Goal: Task Accomplishment & Management: Manage account settings

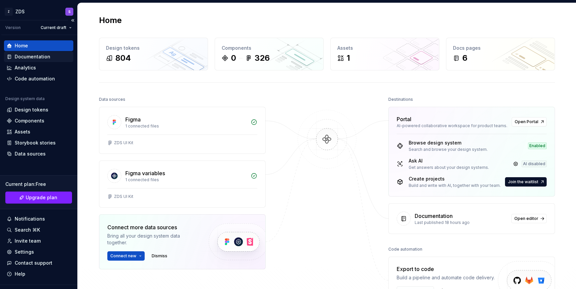
click at [41, 56] on div "Documentation" at bounding box center [33, 56] width 36 height 7
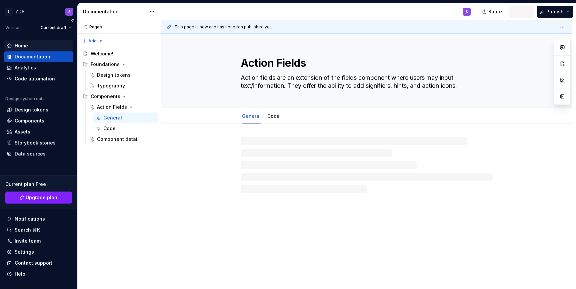
click at [43, 46] on div "Home" at bounding box center [39, 45] width 64 height 7
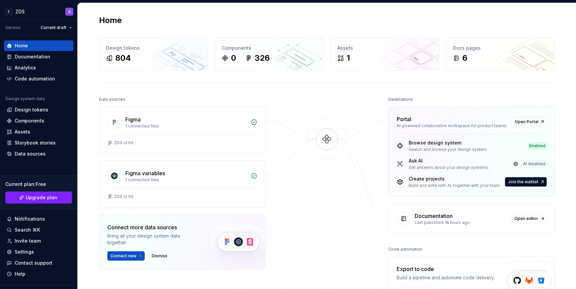
click at [506, 167] on div "Ask AI Get answers about your design systems. AI disabled" at bounding box center [472, 163] width 150 height 13
click at [535, 165] on div "AI disabled" at bounding box center [534, 163] width 25 height 7
click at [446, 157] on div "Browse design system Search and browse your design system. Enabled Ask AI Get a…" at bounding box center [472, 165] width 166 height 62
click at [389, 162] on div "Browse design system Search and browse your design system. Enabled Ask AI Get a…" at bounding box center [472, 165] width 166 height 62
click at [415, 160] on div "Ask AI" at bounding box center [449, 160] width 80 height 7
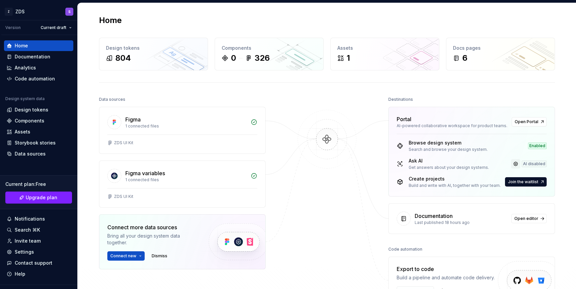
click at [515, 163] on link at bounding box center [515, 163] width 9 height 9
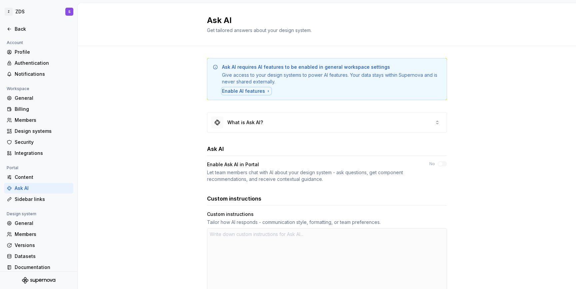
click at [242, 90] on div "Enable AI features" at bounding box center [246, 91] width 49 height 7
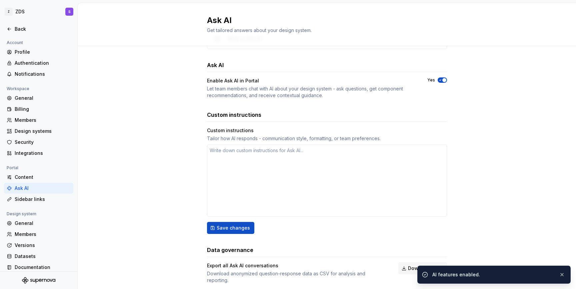
scroll to position [43, 0]
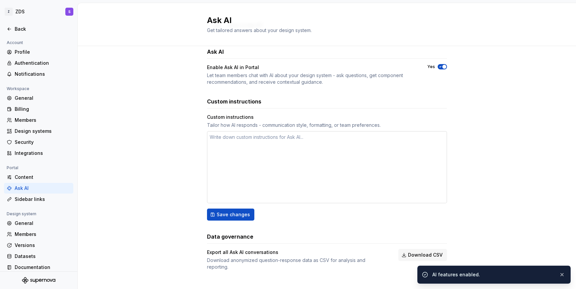
click at [251, 141] on textarea at bounding box center [327, 167] width 240 height 72
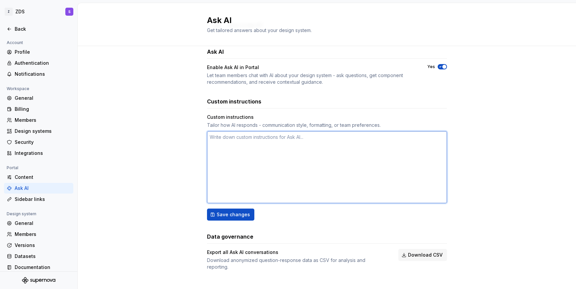
type textarea "*"
type textarea "z"
type textarea "*"
type textarea "zs"
type textarea "*"
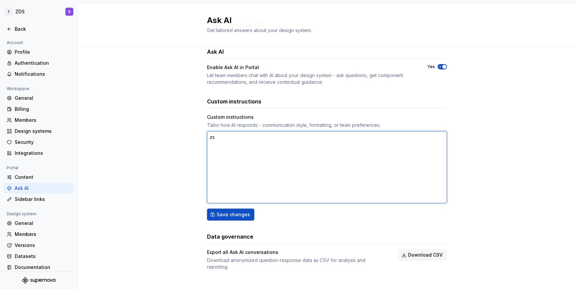
type textarea "zsc"
type textarea "*"
type textarea "zsca"
type textarea "*"
type textarea "zscas"
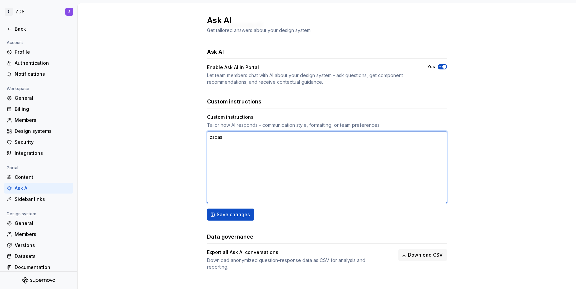
type textarea "*"
type textarea "zscasa"
type textarea "*"
type textarea "c"
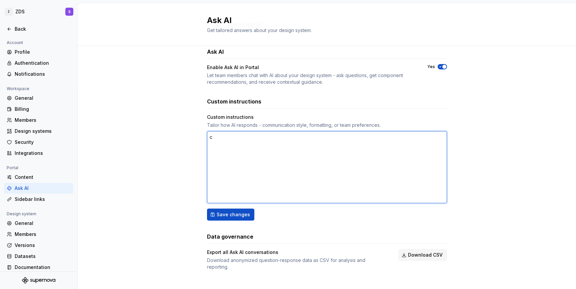
type textarea "*"
type textarea "cr"
type textarea "*"
type textarea "cre"
type textarea "*"
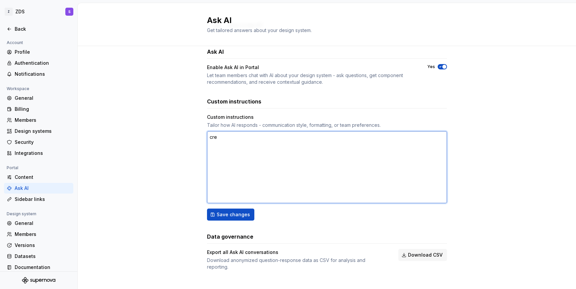
type textarea "crea"
type textarea "*"
type textarea "creat"
type textarea "*"
type textarea "create"
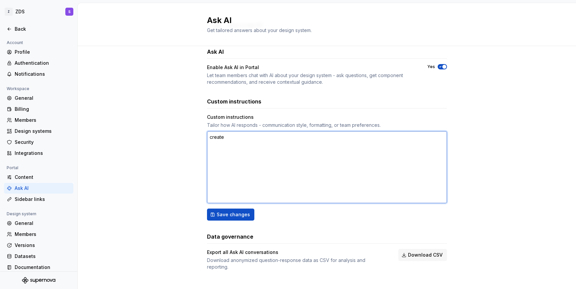
type textarea "*"
type textarea "create"
type textarea "*"
type textarea "create c"
type textarea "*"
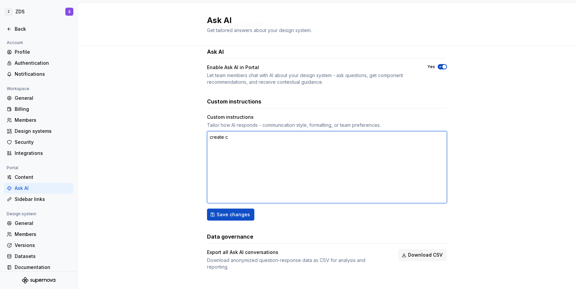
type textarea "create"
type textarea "*"
type textarea "create d"
type textarea "*"
type textarea "create do"
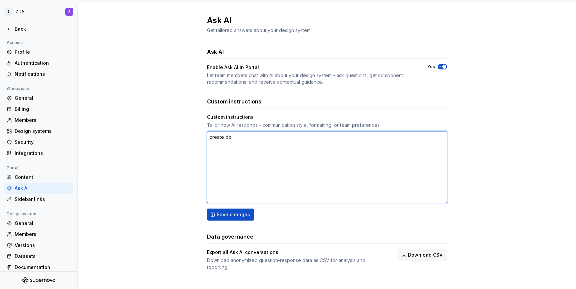
type textarea "*"
type textarea "create doc"
type textarea "*"
type textarea "create docu"
type textarea "*"
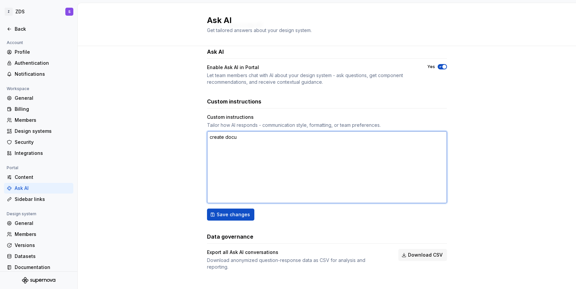
type textarea "create docum"
type textarea "*"
type textarea "create docume"
type textarea "*"
type textarea "create documen"
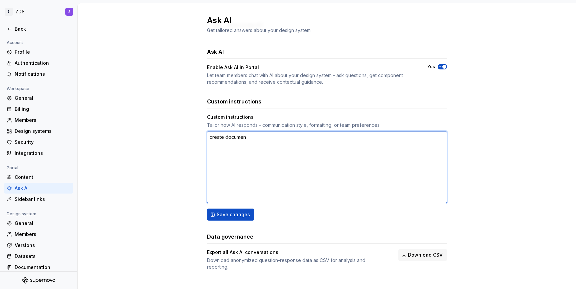
type textarea "*"
type textarea "create document"
type textarea "*"
type textarea "create documenta"
type textarea "*"
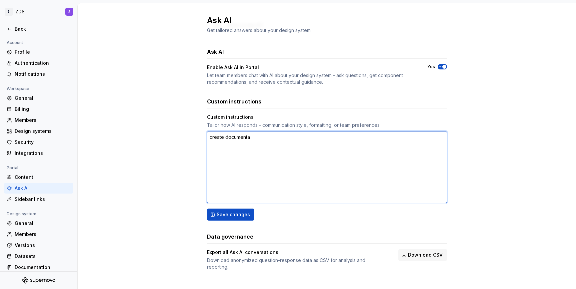
type textarea "create documentat"
type textarea "*"
type textarea "create documentati"
type textarea "*"
type textarea "create documentatio"
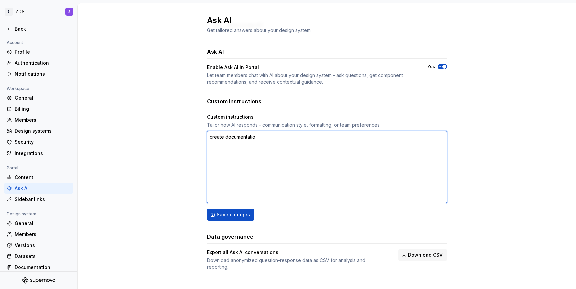
type textarea "*"
type textarea "create documentation"
type textarea "*"
type textarea "create documentation"
type textarea "*"
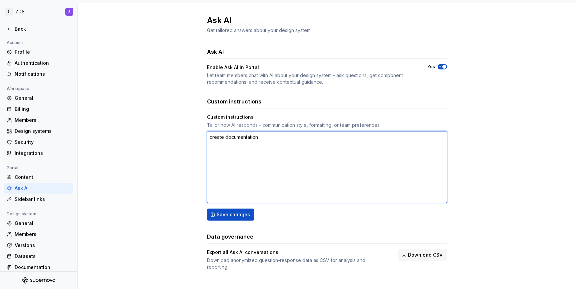
type textarea "create documentation f"
type textarea "*"
type textarea "create documentation fo"
type textarea "*"
type textarea "create documentation for"
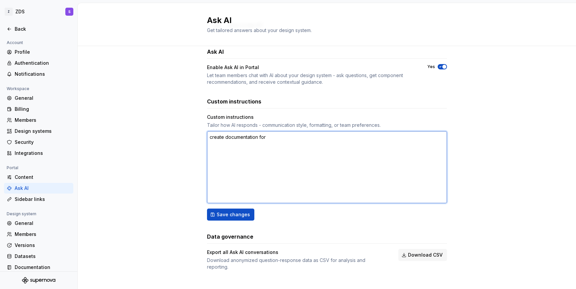
type textarea "*"
type textarea "create documentation for"
type textarea "*"
type textarea "create documentation for a"
type textarea "*"
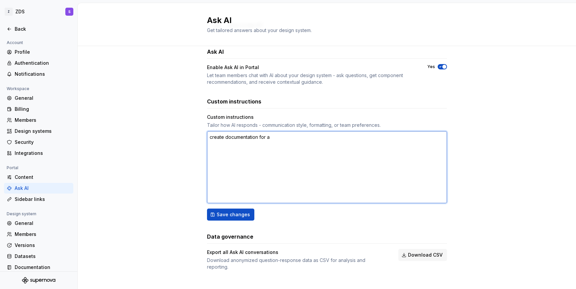
type textarea "create documentation for ac"
type textarea "*"
type textarea "create documentation for act"
type textarea "*"
type textarea "create documentation for acti"
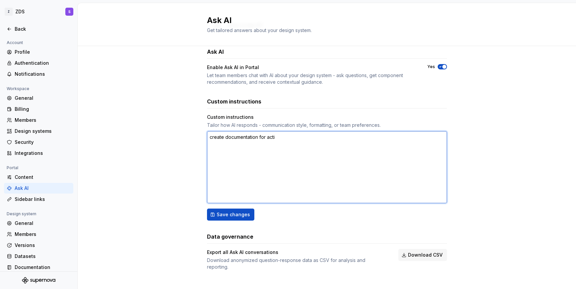
type textarea "*"
type textarea "create documentation for actio"
type textarea "*"
type textarea "create documentation for action"
type textarea "*"
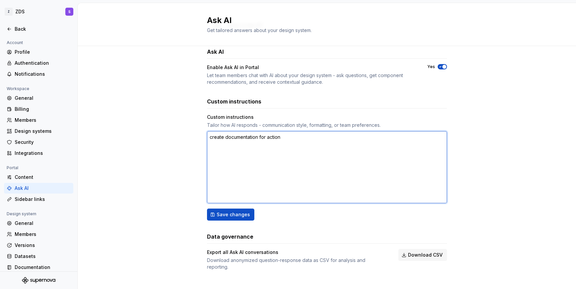
type textarea "create documentation for action"
type textarea "*"
type textarea "create documentation for action f"
type textarea "*"
type textarea "create documentation for action fi"
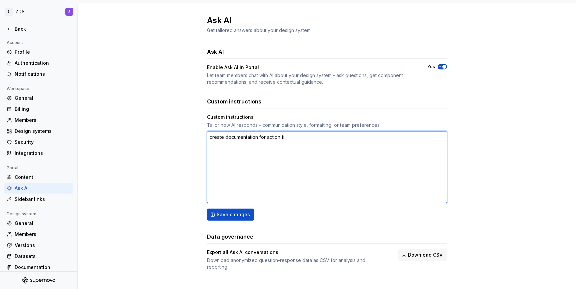
type textarea "*"
type textarea "create documentation for action fie"
type textarea "*"
type textarea "create documentation for action fiel"
type textarea "*"
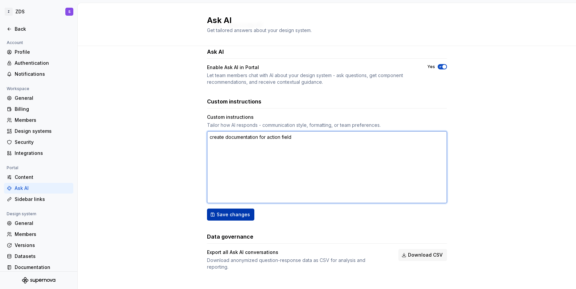
type textarea "create documentation for action field"
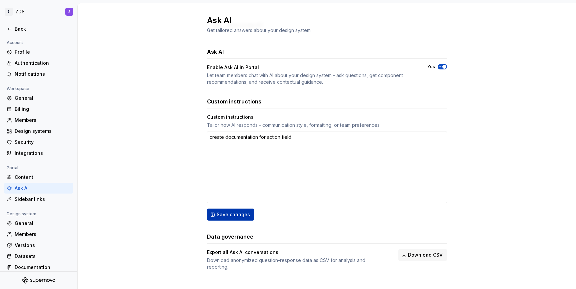
click at [237, 220] on button "Save changes" at bounding box center [230, 214] width 47 height 12
click at [318, 139] on textarea "create documentation for action field" at bounding box center [327, 167] width 240 height 72
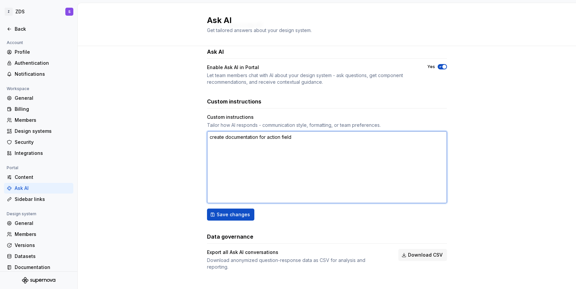
click at [266, 139] on textarea "create documentation for action field" at bounding box center [327, 167] width 240 height 72
type textarea "*"
type textarea "create documentation for oaction field"
type textarea "*"
type textarea "create documentation for ouaction field"
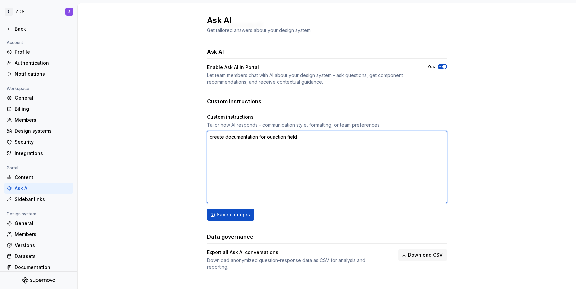
type textarea "*"
type textarea "create documentation for ouraction field"
type textarea "*"
type textarea "create documentation for our action field"
type textarea "*"
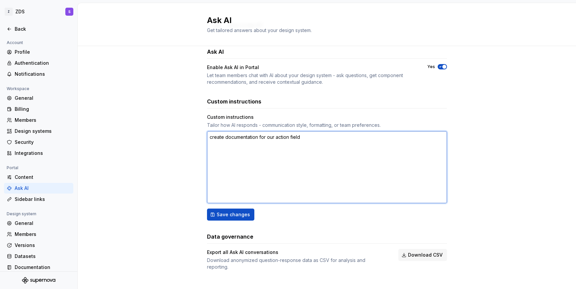
type textarea "create documentation for our action field"
type textarea "*"
type textarea "create documentation for our action field c"
type textarea "*"
type textarea "create documentation for our action field co"
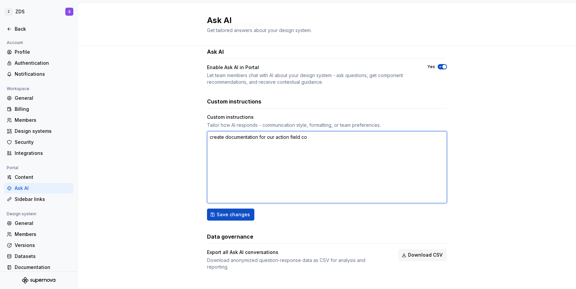
type textarea "*"
type textarea "create documentation for our action field com"
type textarea "*"
type textarea "create documentation for our action field comp"
type textarea "*"
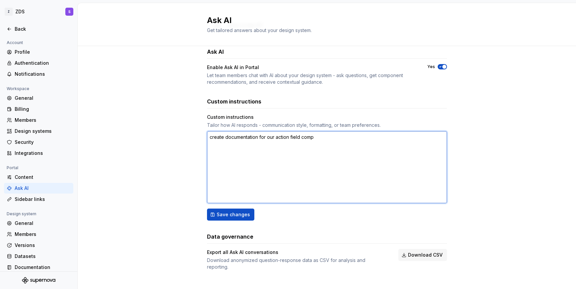
type textarea "create documentation for our action field compo"
type textarea "*"
type textarea "create documentation for our action field compon"
type textarea "*"
type textarea "create documentation for our action field componet"
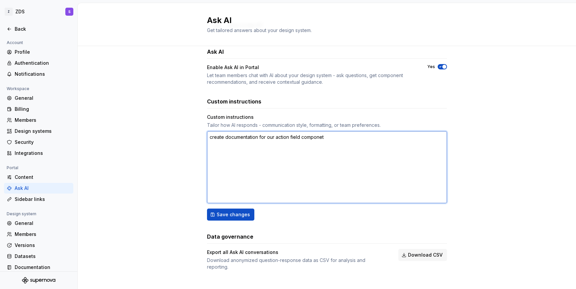
type textarea "*"
type textarea "create documentation for our action field componetn"
type textarea "*"
type textarea "create documentation for our action field componet"
type textarea "*"
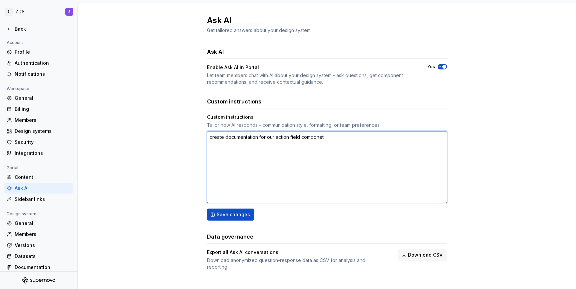
type textarea "create documentation for our action field compone"
type textarea "*"
type textarea "create documentation for our action field componej"
type textarea "*"
type textarea "create documentation for our action field componejt"
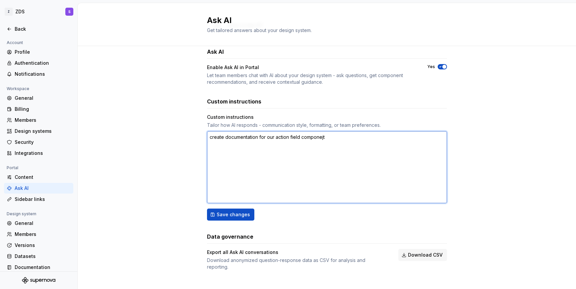
type textarea "*"
type textarea "create documentation for our action field componej"
type textarea "*"
type textarea "create documentation for our action field compone"
type textarea "*"
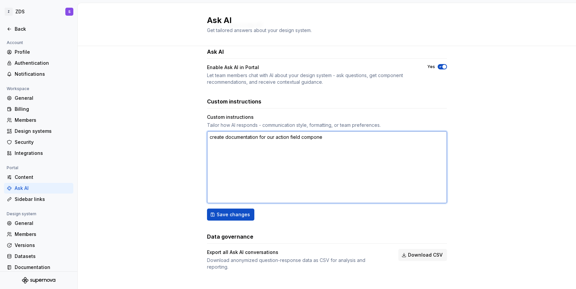
type textarea "create documentation for our action field componen"
type textarea "*"
type textarea "create documentation for our action field component"
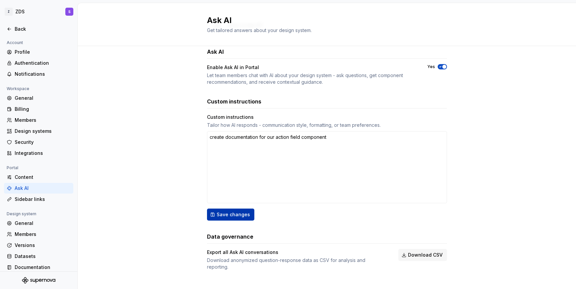
click at [223, 216] on span "Save changes" at bounding box center [233, 214] width 33 height 7
click at [353, 144] on textarea "create documentation for our action field component" at bounding box center [327, 167] width 240 height 72
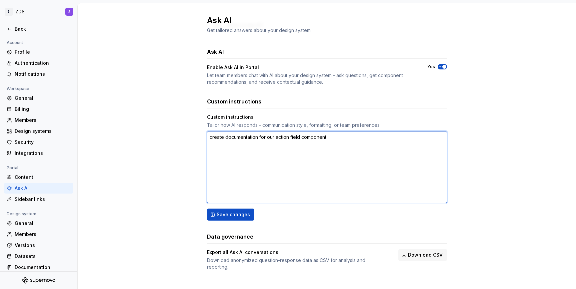
click at [353, 144] on textarea "create documentation for our action field component" at bounding box center [327, 167] width 240 height 72
type textarea "*"
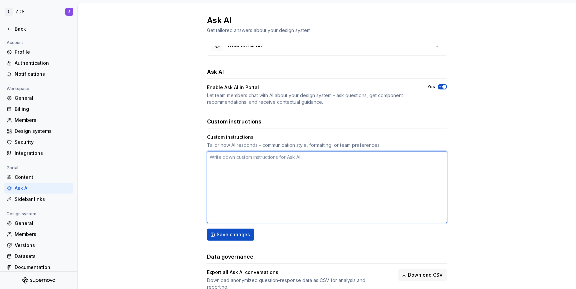
scroll to position [0, 0]
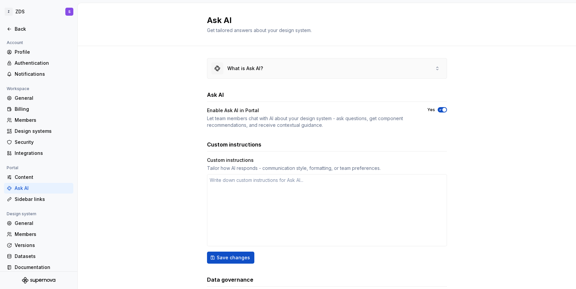
click at [319, 69] on div "What is Ask AI?" at bounding box center [326, 68] width 239 height 20
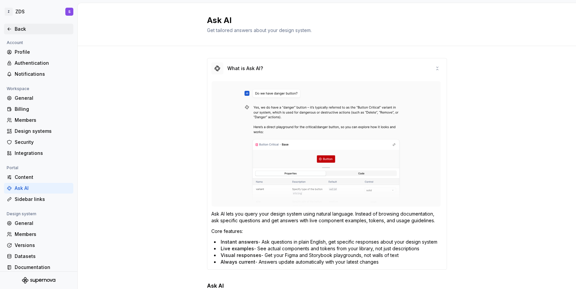
click at [43, 31] on div "Back" at bounding box center [43, 29] width 56 height 7
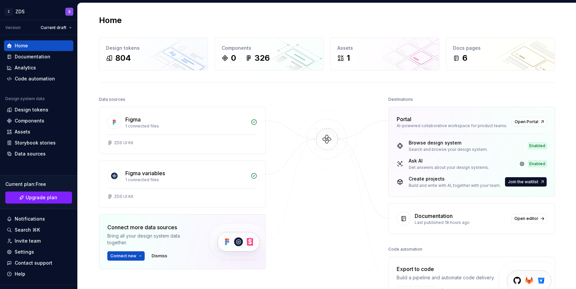
click at [432, 159] on div "Ask AI" at bounding box center [449, 160] width 80 height 7
click at [401, 163] on icon at bounding box center [400, 163] width 7 height 7
click at [534, 166] on div "Enabled" at bounding box center [537, 163] width 19 height 7
click at [532, 124] on span "Open Portal" at bounding box center [527, 121] width 24 height 5
